Goal: Find specific page/section: Find specific page/section

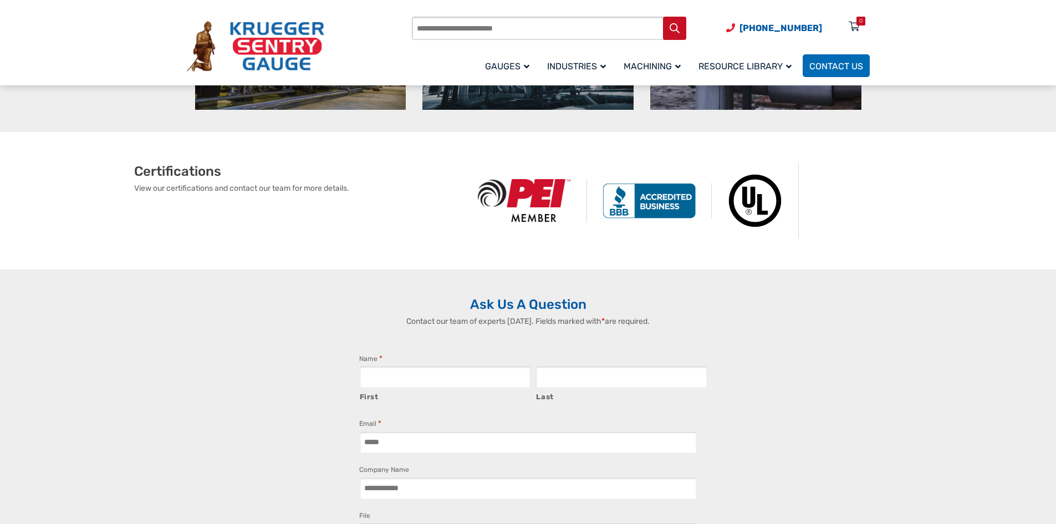
scroll to position [887, 0]
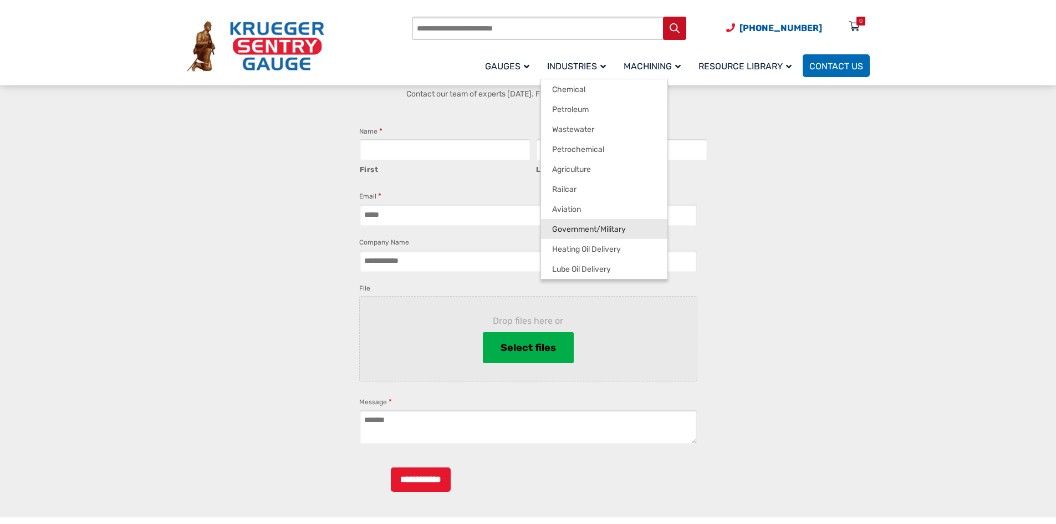
click at [622, 231] on span "Government/Military" at bounding box center [589, 230] width 74 height 10
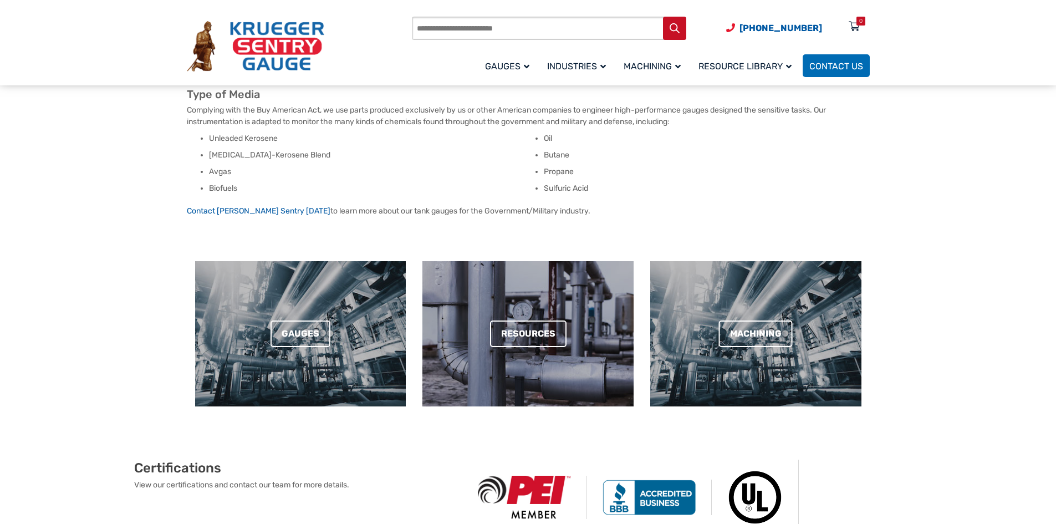
scroll to position [277, 0]
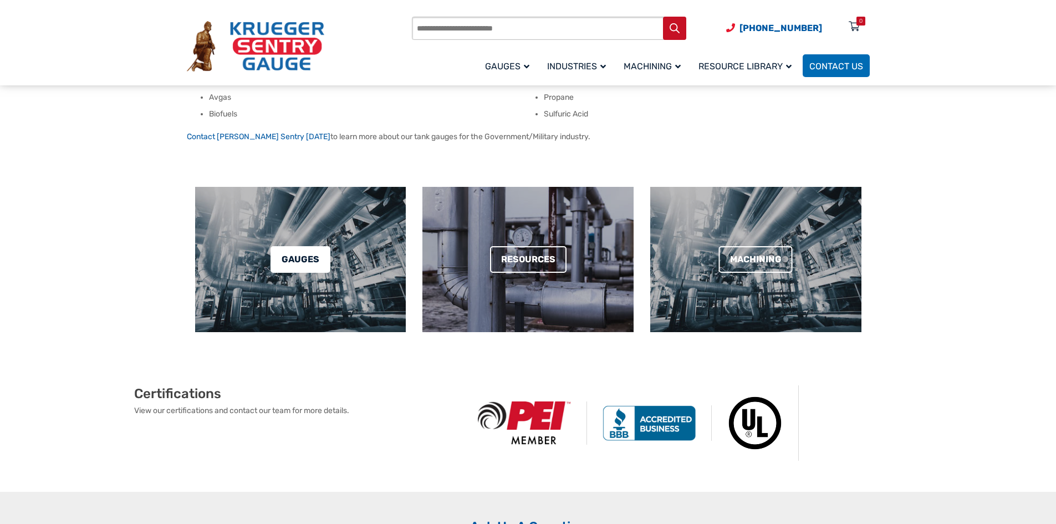
click at [312, 260] on link "Gauges" at bounding box center [301, 259] width 60 height 27
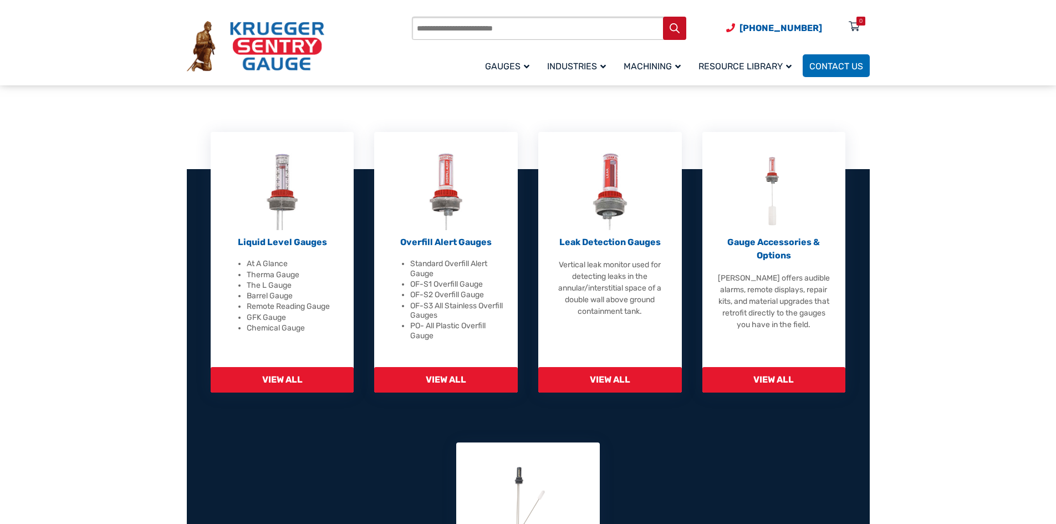
scroll to position [277, 0]
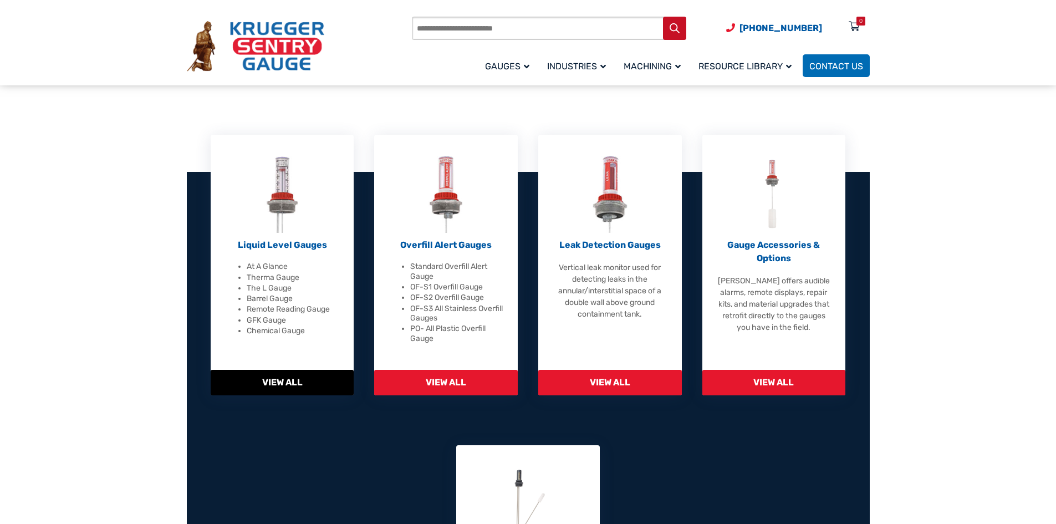
click at [293, 242] on p "Liquid Level Gauges" at bounding box center [283, 244] width 116 height 13
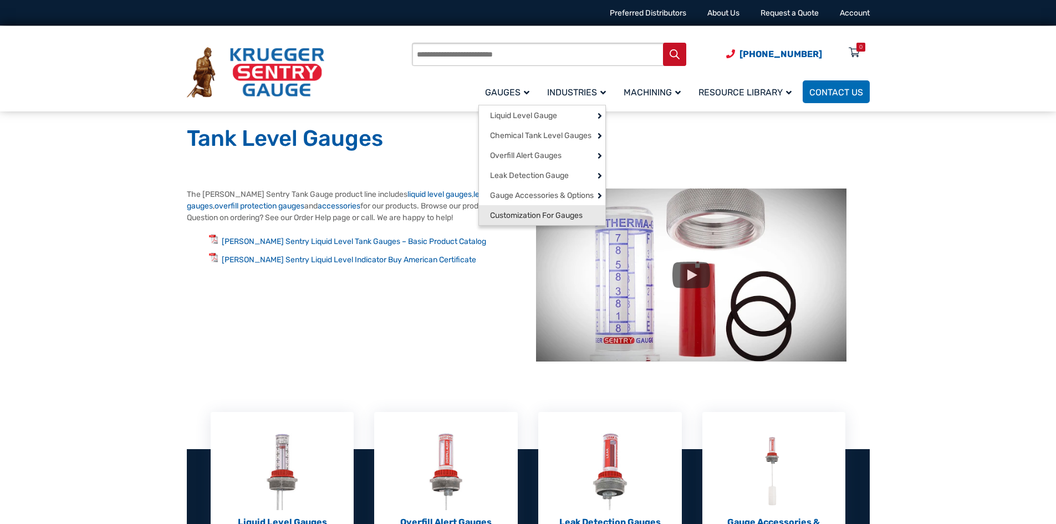
click at [551, 221] on span "Customization For Gauges" at bounding box center [536, 216] width 93 height 10
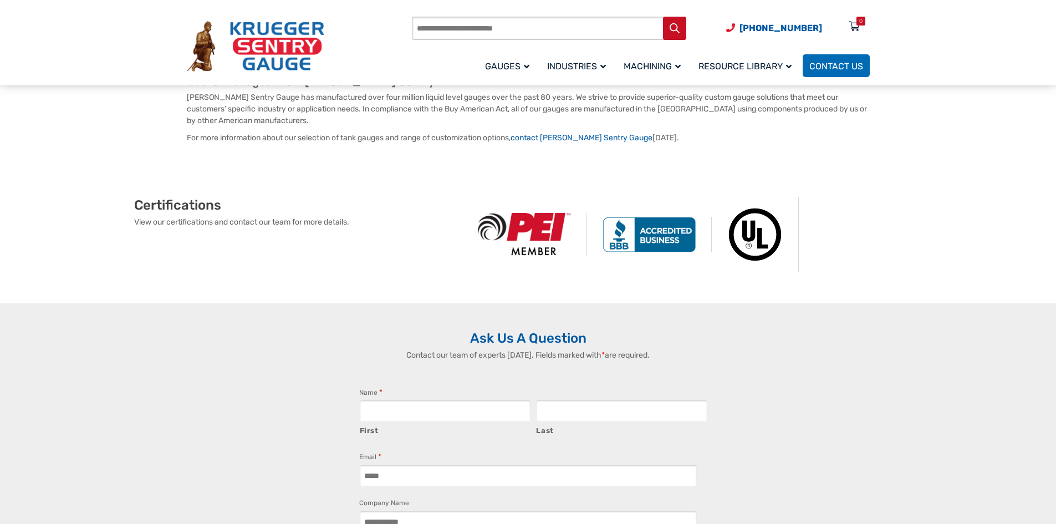
scroll to position [776, 0]
